Goal: Transaction & Acquisition: Subscribe to service/newsletter

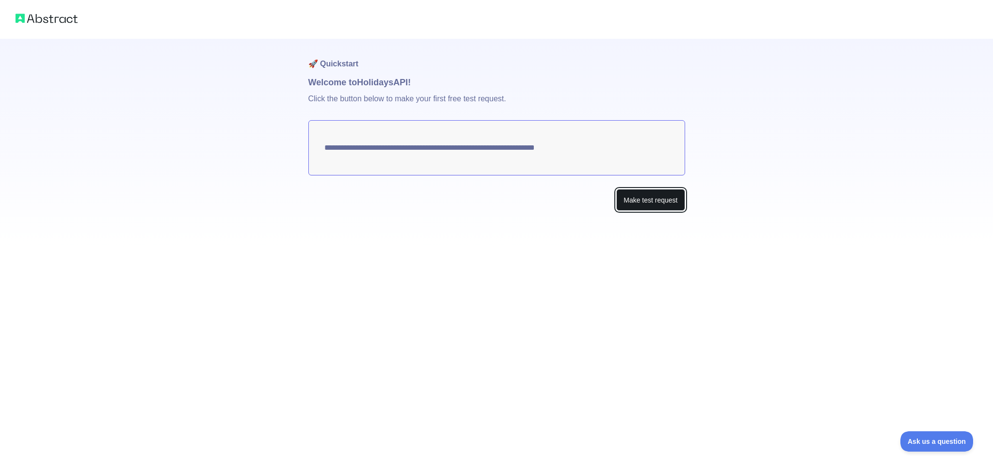
click at [650, 203] on button "Make test request" at bounding box center [650, 200] width 68 height 22
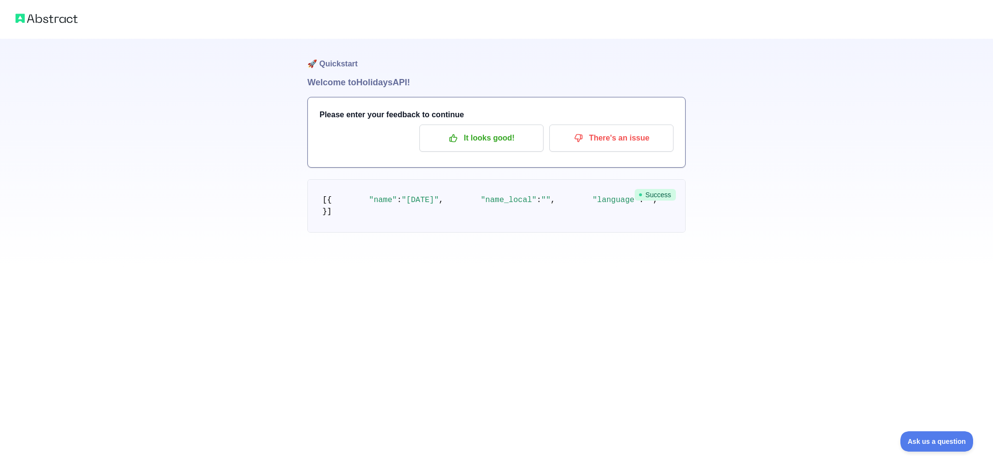
click at [378, 84] on h1 "Welcome to Holidays API!" at bounding box center [496, 83] width 378 height 14
click at [514, 149] on button "It looks good!" at bounding box center [482, 138] width 124 height 27
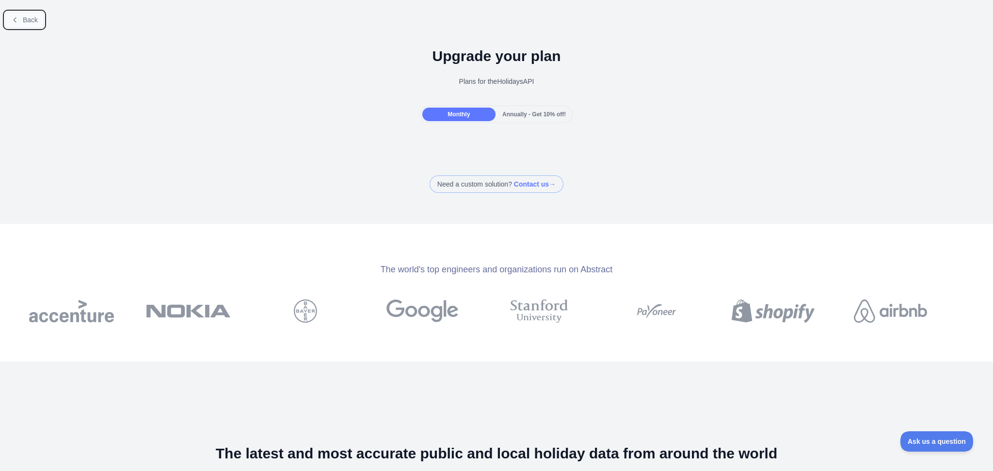
click at [25, 17] on span "Back" at bounding box center [30, 20] width 15 height 8
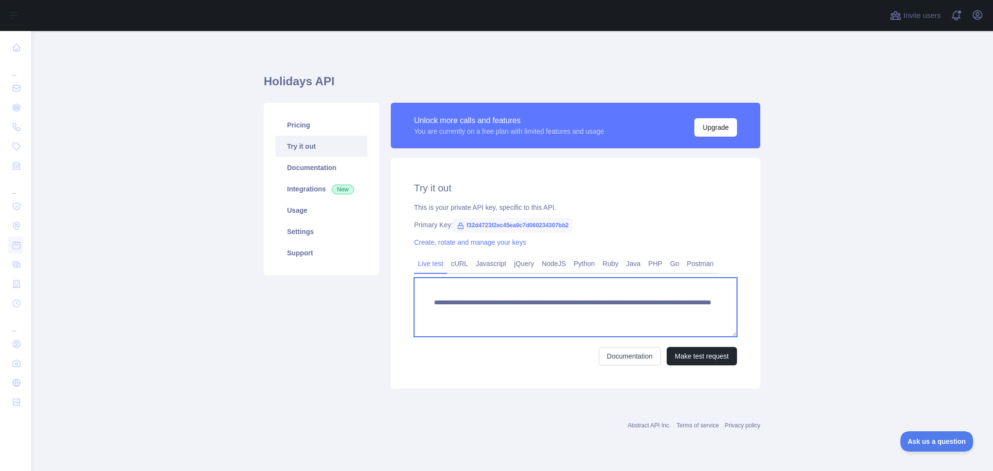
scroll to position [9, 0]
drag, startPoint x: 454, startPoint y: 332, endPoint x: 406, endPoint y: 296, distance: 59.7
click at [406, 296] on div "**********" at bounding box center [576, 273] width 370 height 231
